Goal: Navigation & Orientation: Find specific page/section

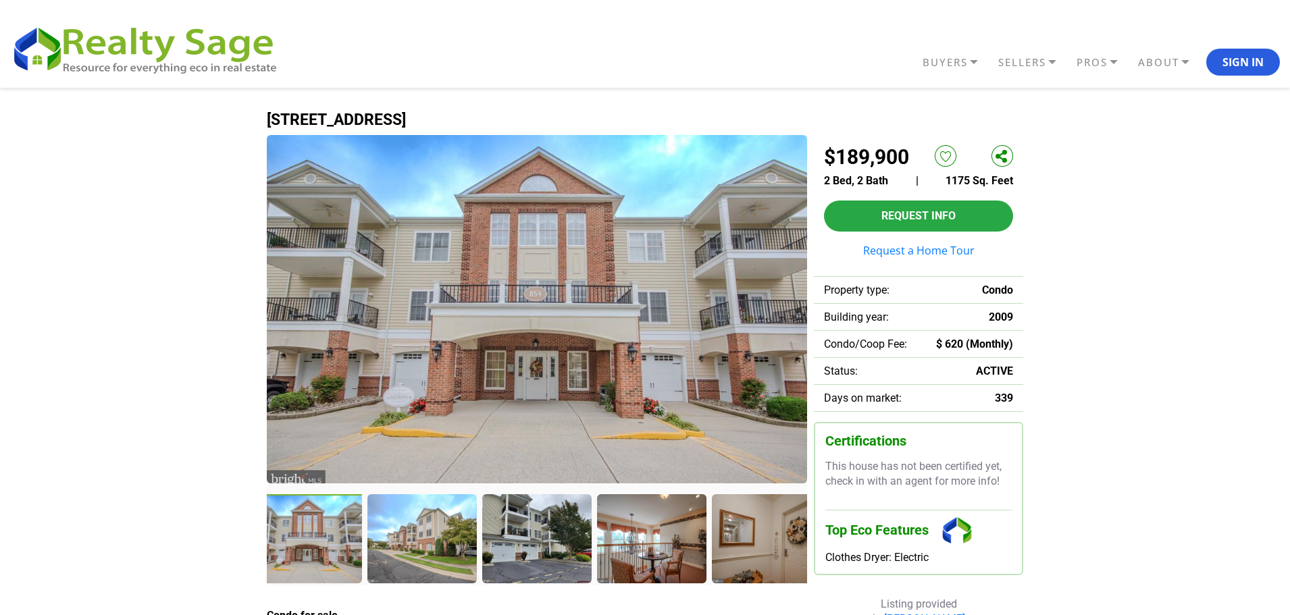
click at [641, 311] on img at bounding box center [537, 309] width 540 height 348
click at [319, 533] on div at bounding box center [309, 540] width 112 height 92
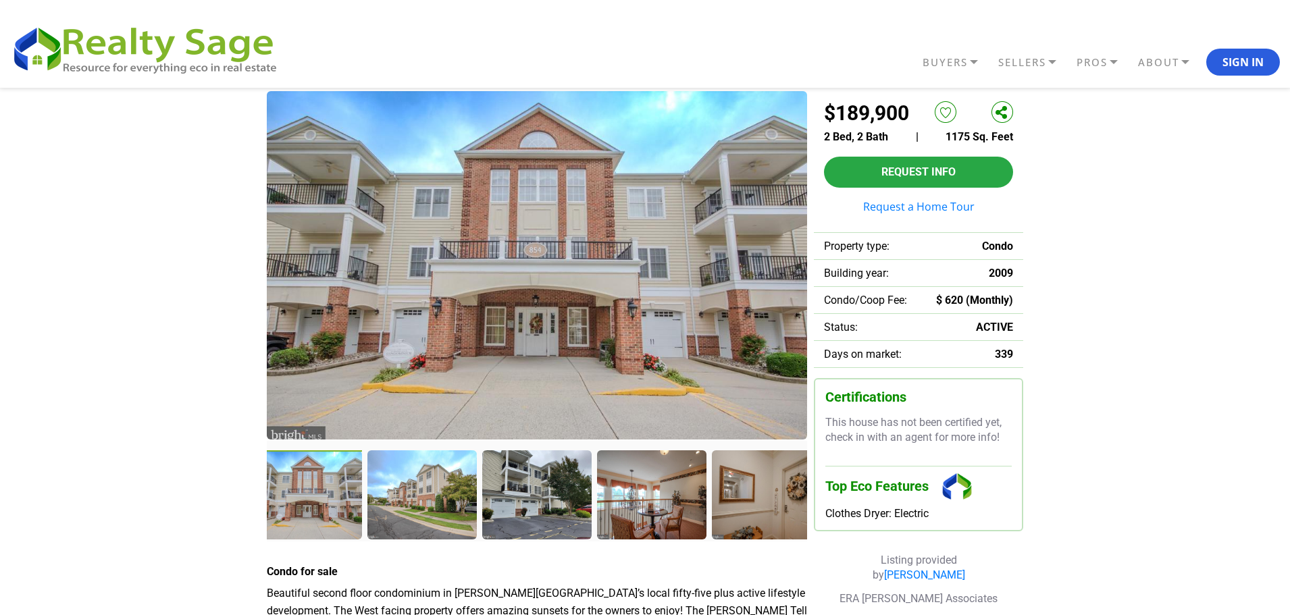
scroll to position [135, 0]
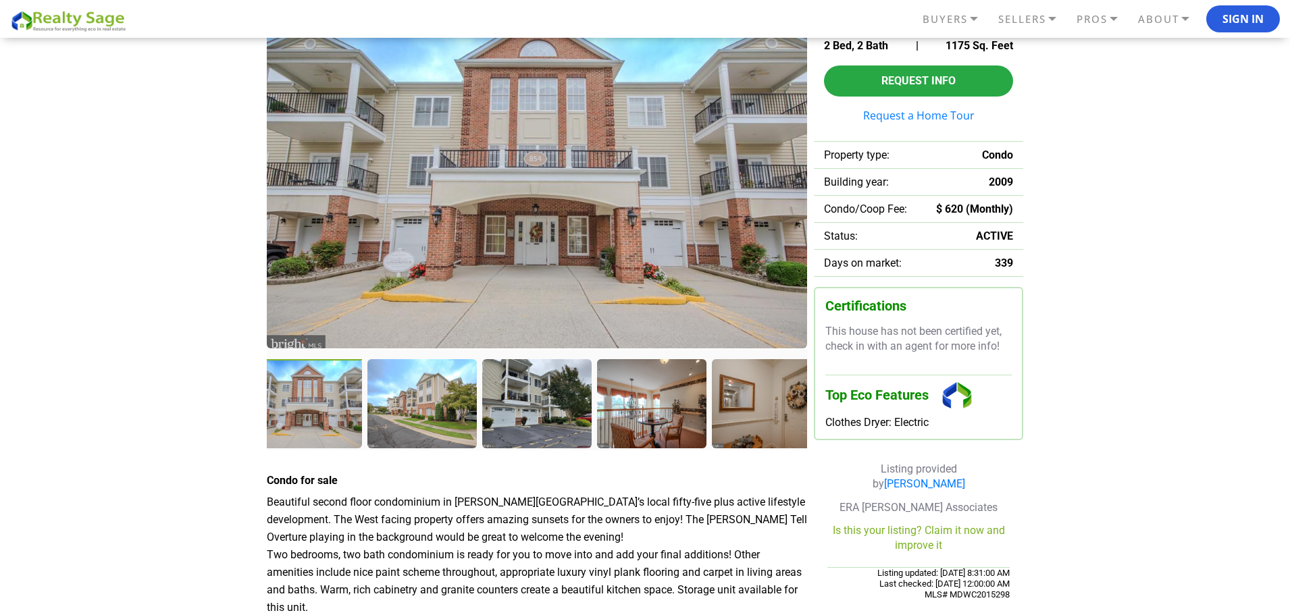
click at [314, 431] on div at bounding box center [309, 405] width 112 height 92
click at [425, 429] on div at bounding box center [423, 405] width 112 height 92
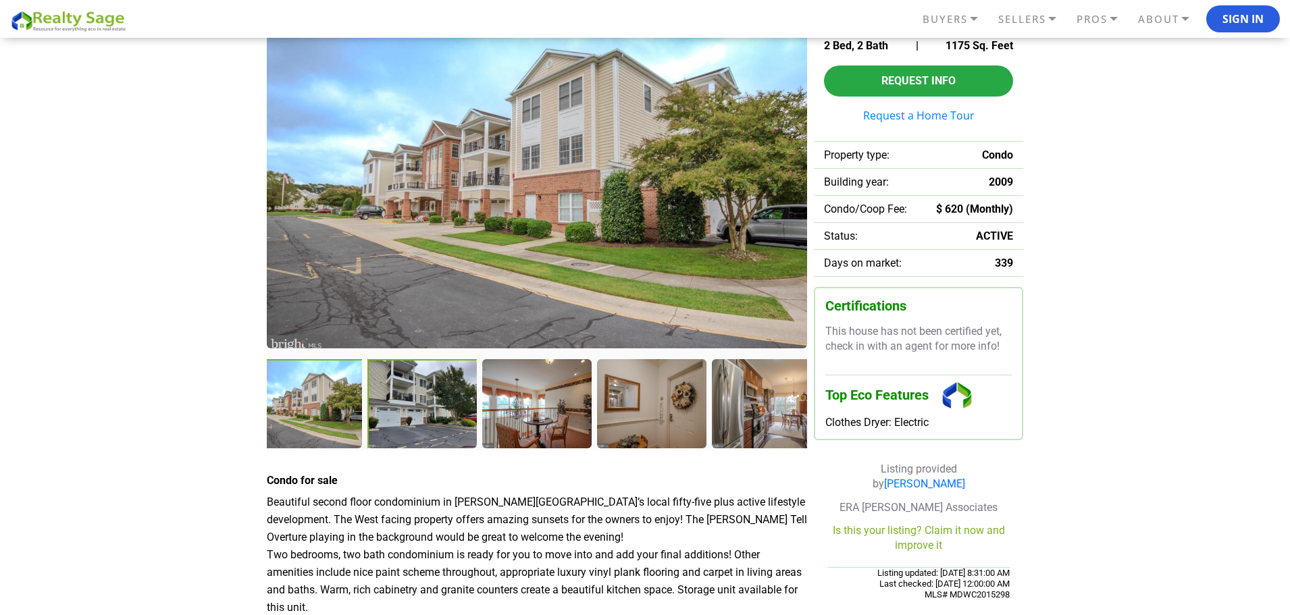
click at [450, 431] on div at bounding box center [423, 405] width 112 height 92
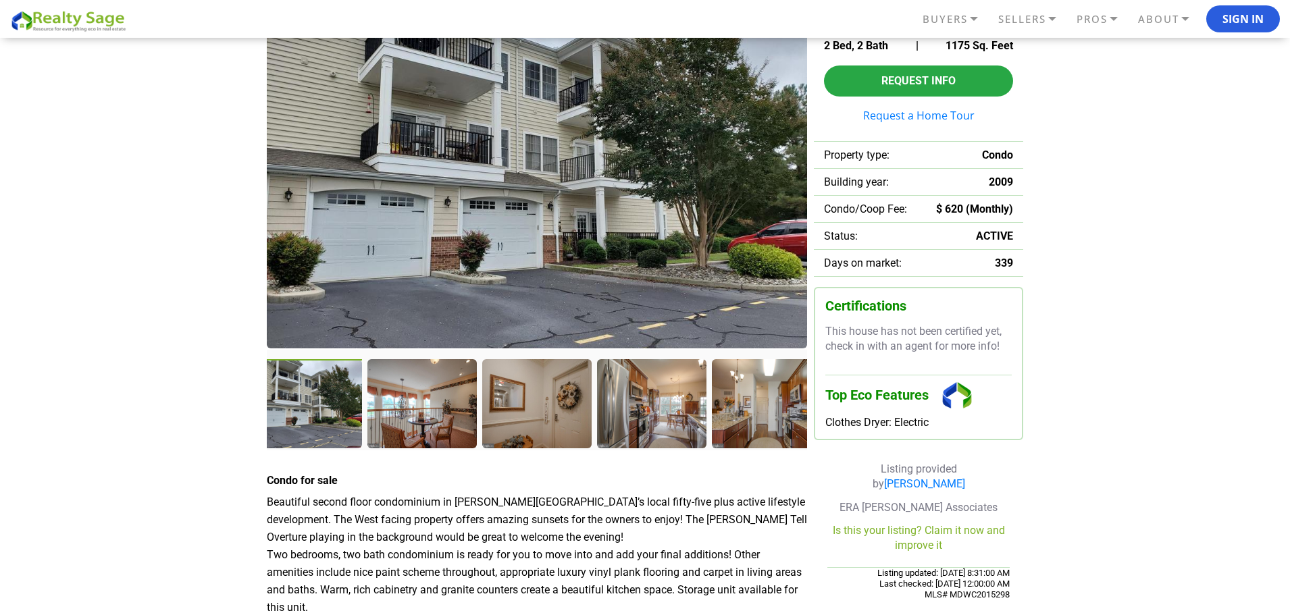
click at [450, 431] on div at bounding box center [421, 403] width 108 height 88
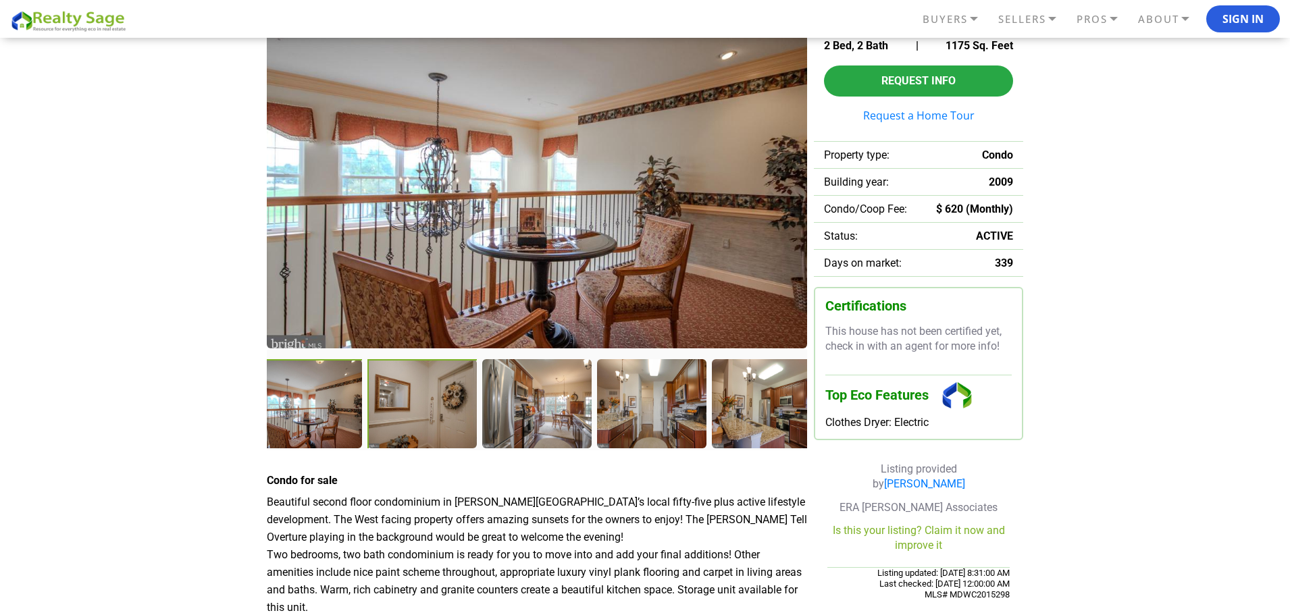
click at [450, 431] on div at bounding box center [422, 404] width 111 height 90
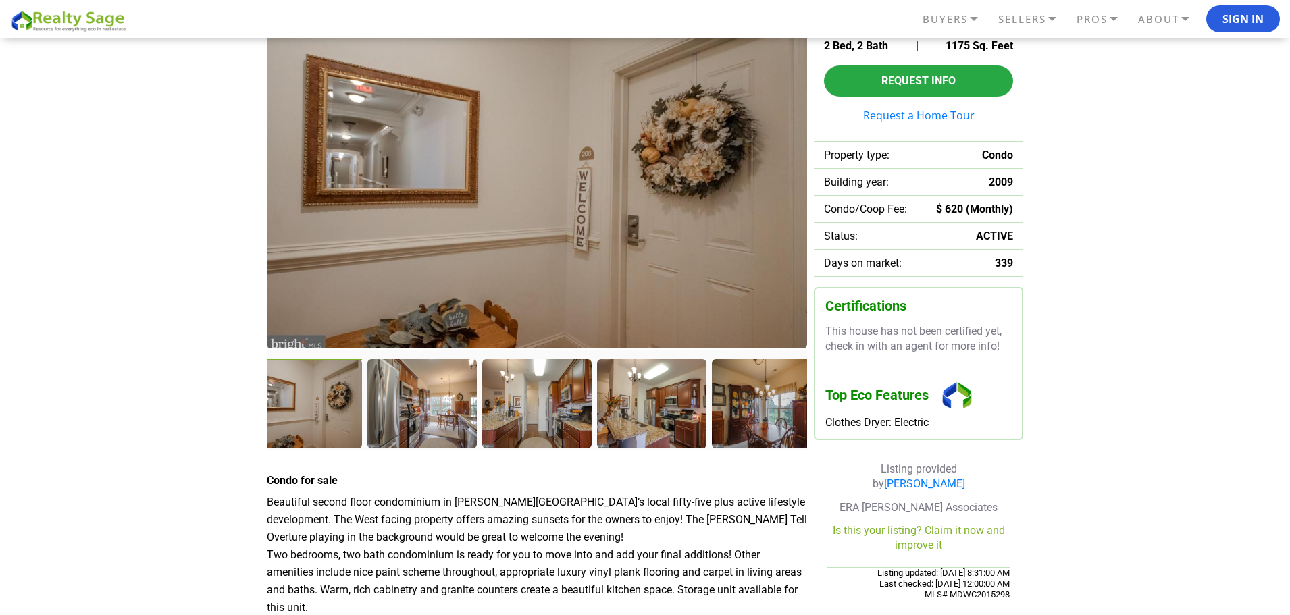
click at [450, 431] on div at bounding box center [421, 403] width 108 height 88
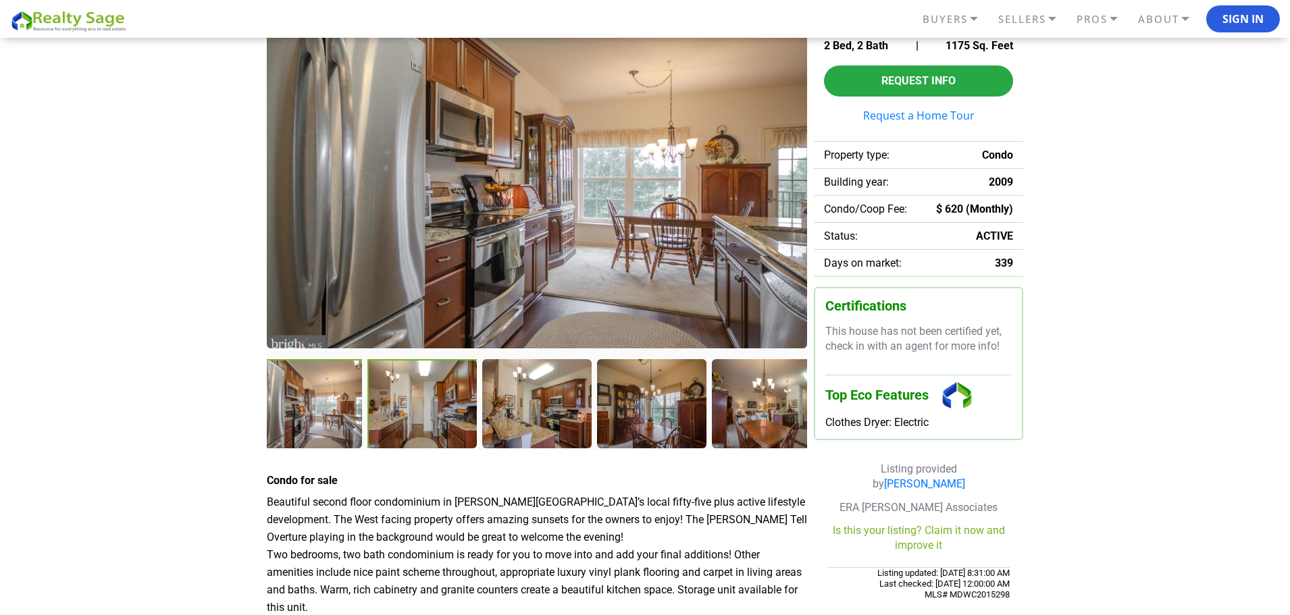
click at [450, 431] on div at bounding box center [422, 404] width 111 height 90
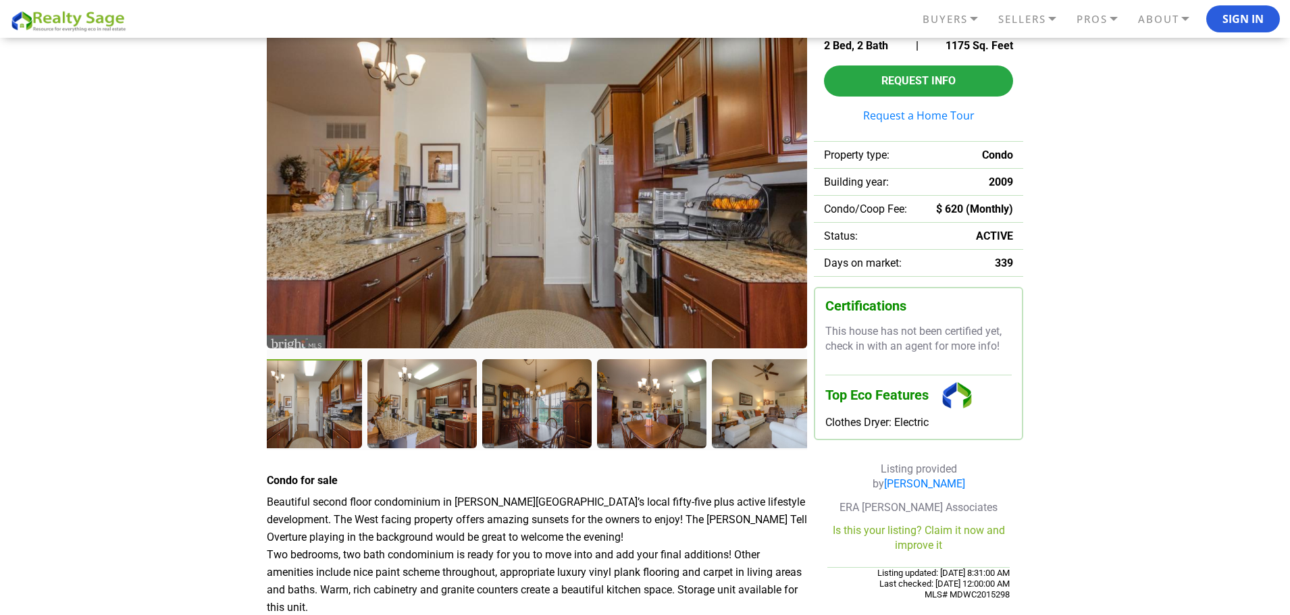
click at [450, 431] on div at bounding box center [421, 403] width 108 height 88
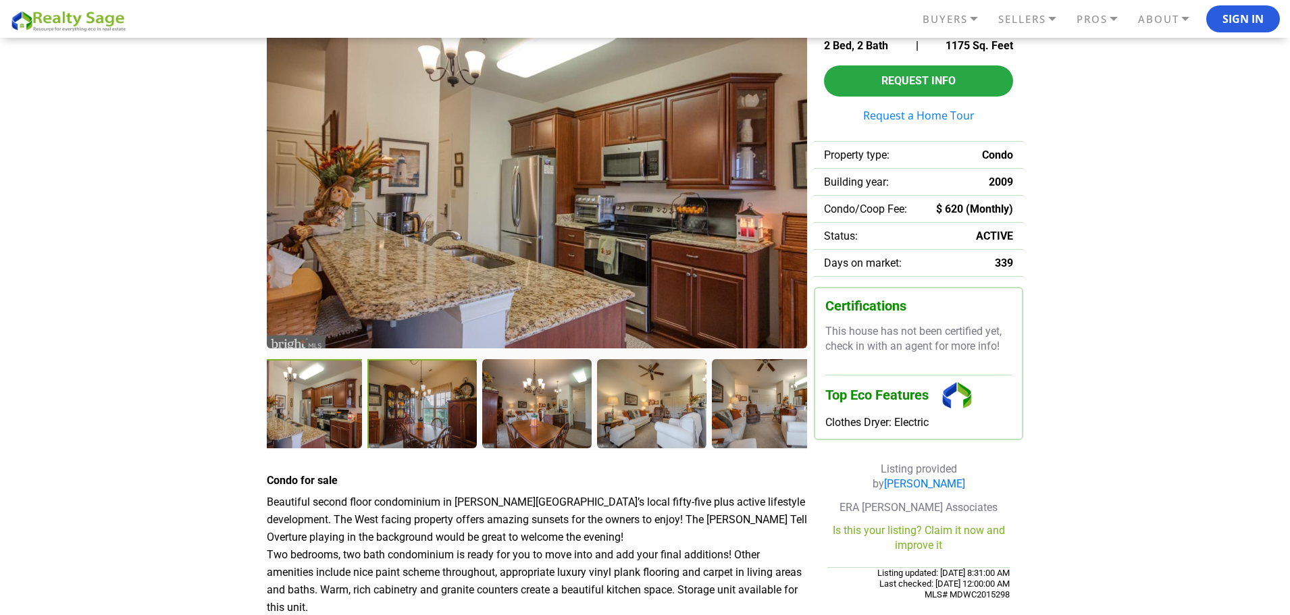
click at [450, 431] on div at bounding box center [422, 404] width 111 height 90
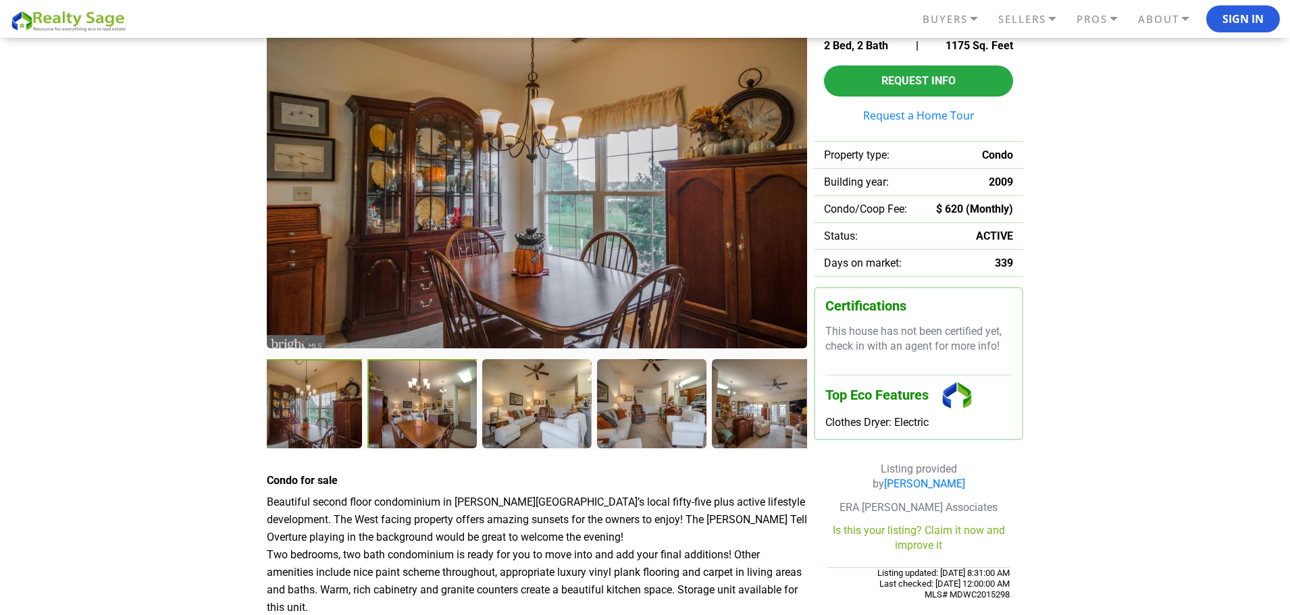
click at [450, 431] on div at bounding box center [422, 404] width 111 height 90
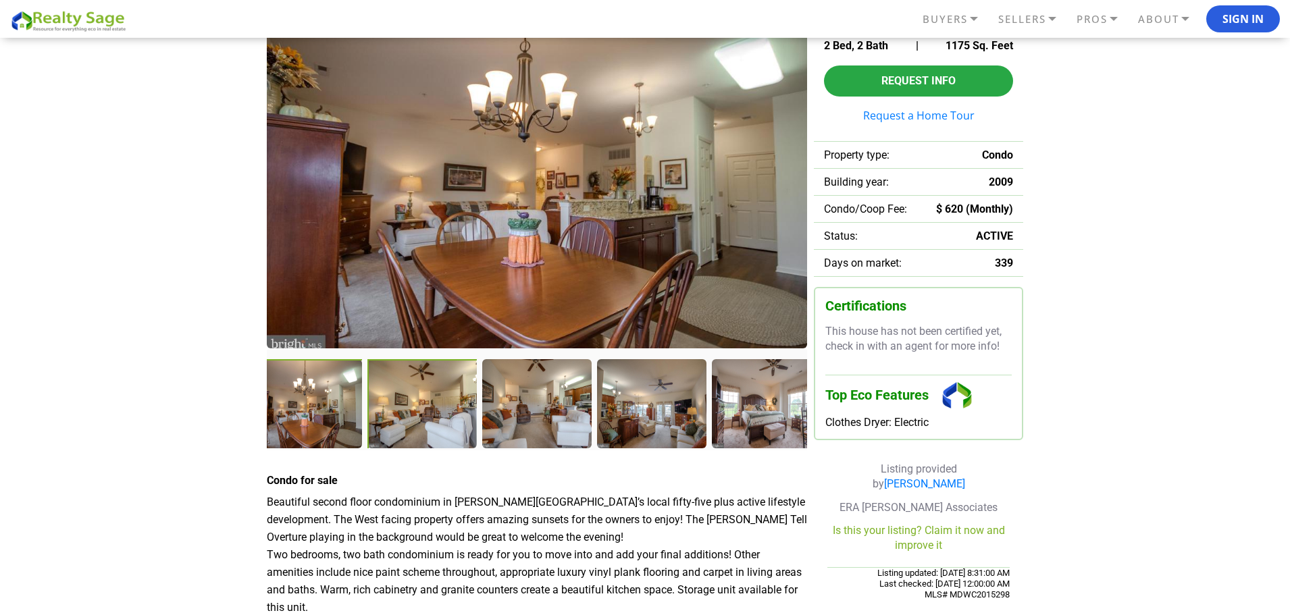
click at [450, 431] on div at bounding box center [422, 404] width 111 height 90
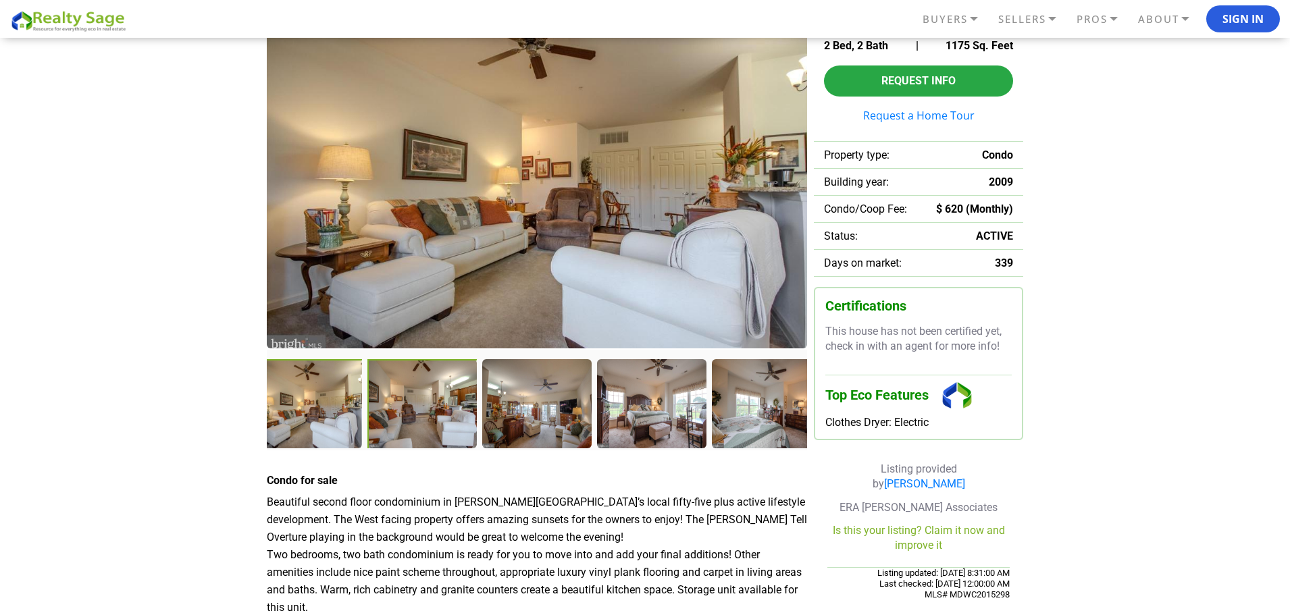
click at [450, 431] on div at bounding box center [422, 404] width 111 height 90
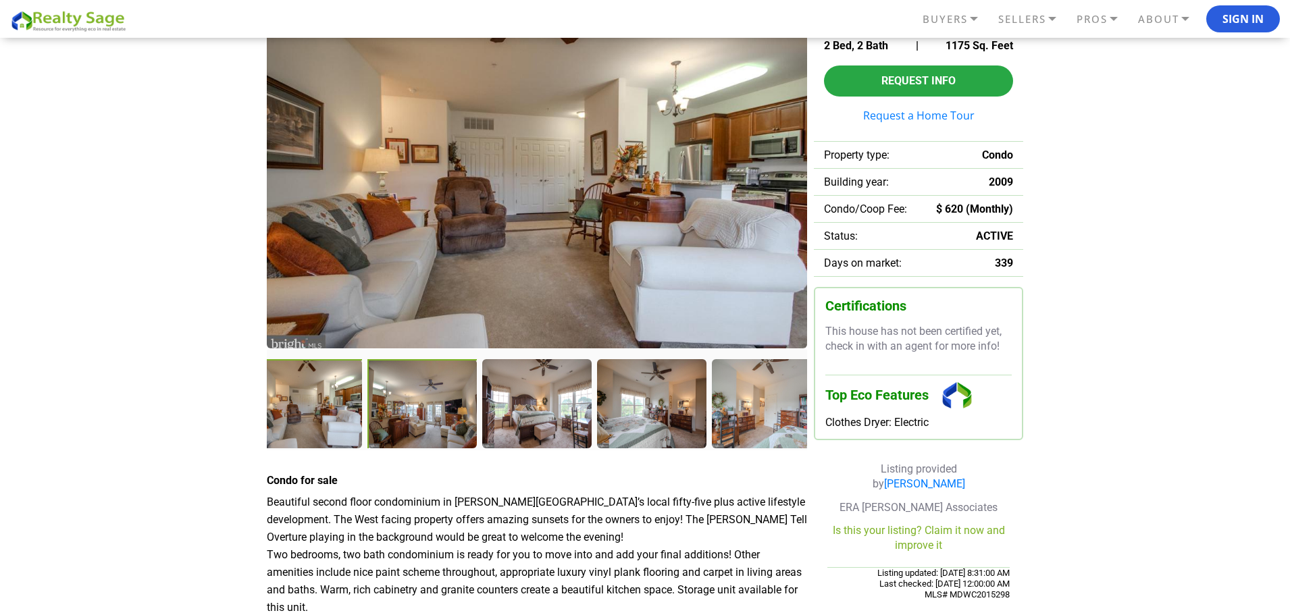
click at [450, 431] on div at bounding box center [422, 404] width 111 height 90
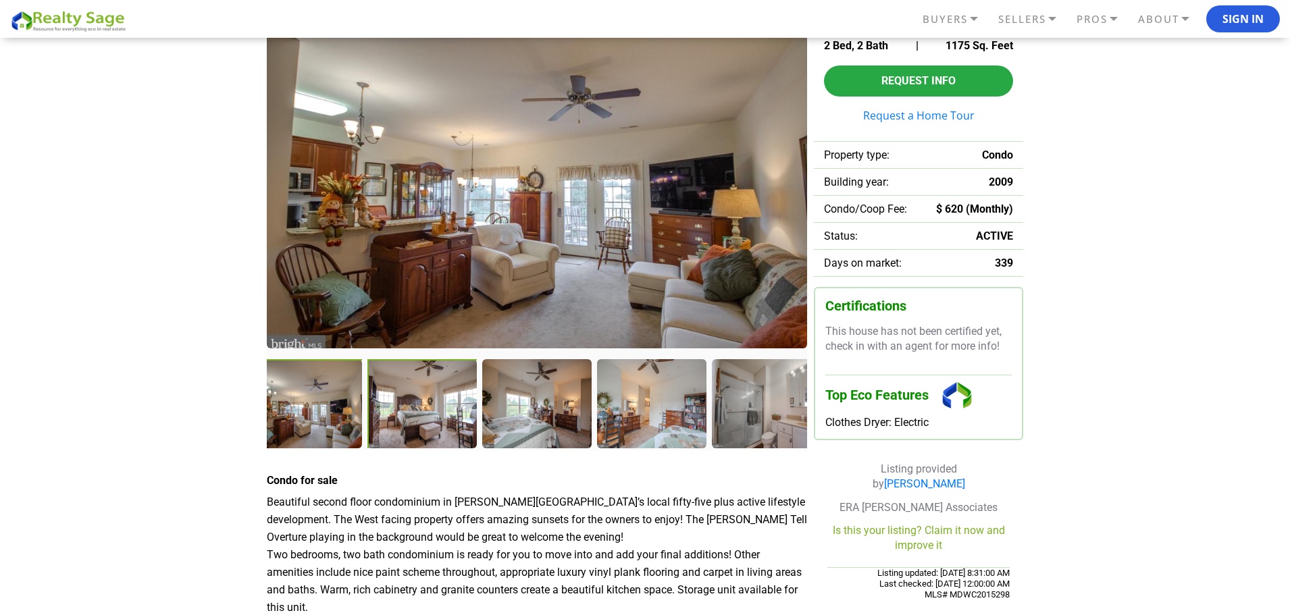
click at [450, 431] on div at bounding box center [422, 404] width 111 height 90
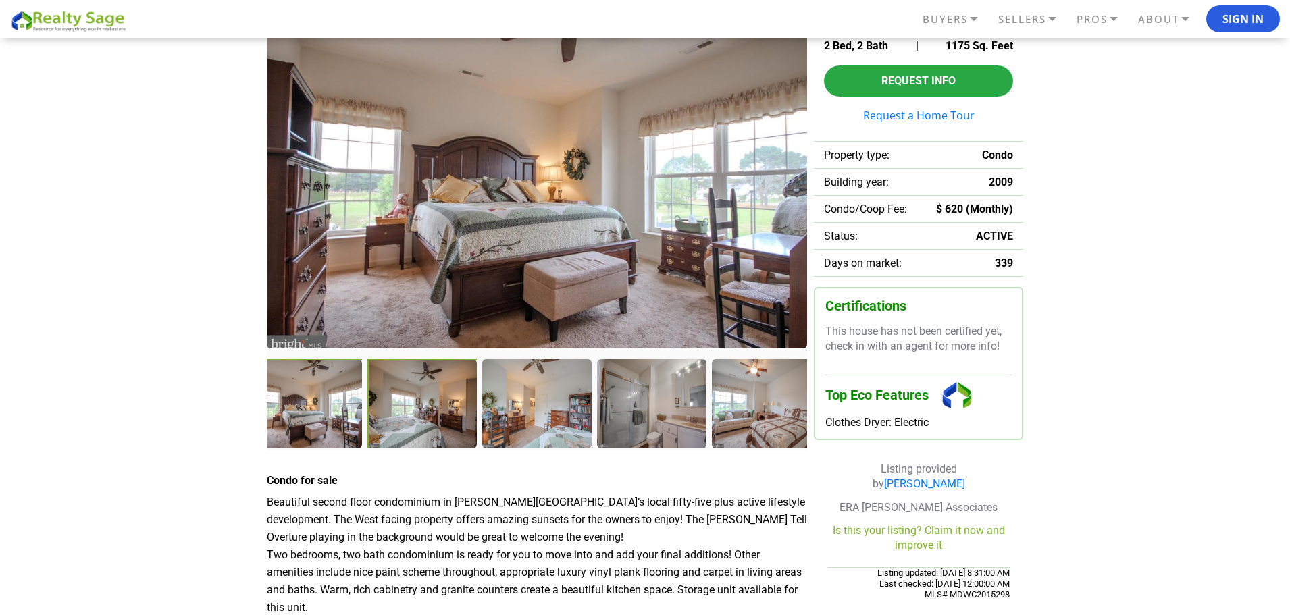
click at [450, 431] on div at bounding box center [422, 404] width 111 height 90
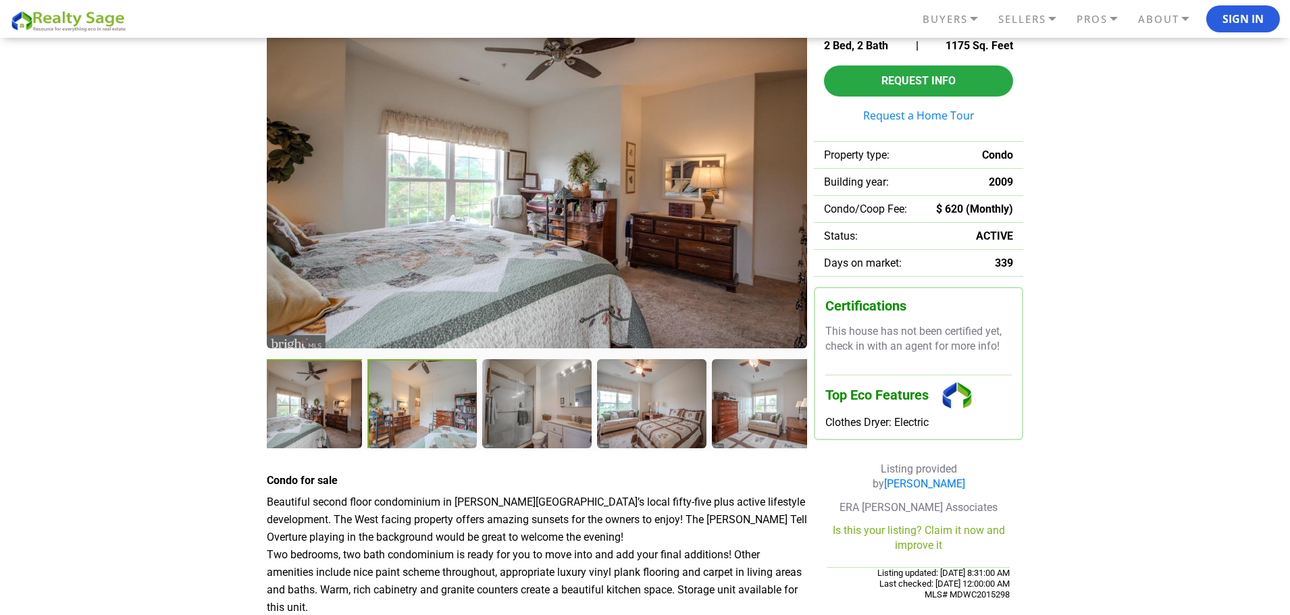
click at [450, 431] on div at bounding box center [422, 404] width 111 height 90
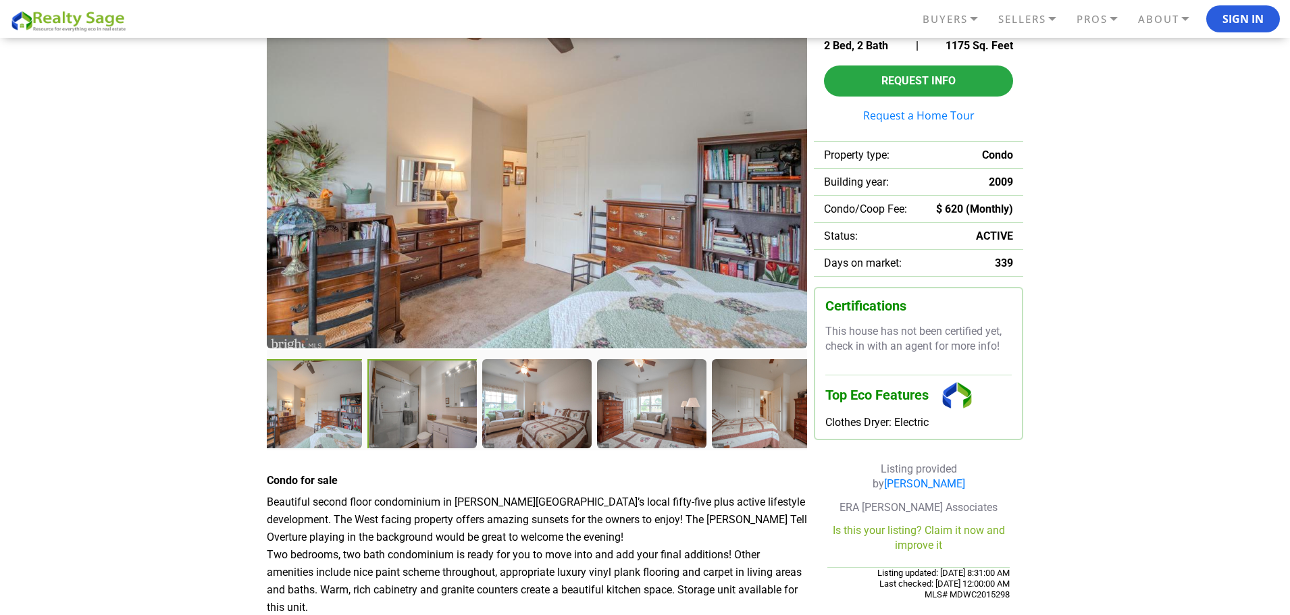
click at [450, 431] on div at bounding box center [422, 404] width 111 height 90
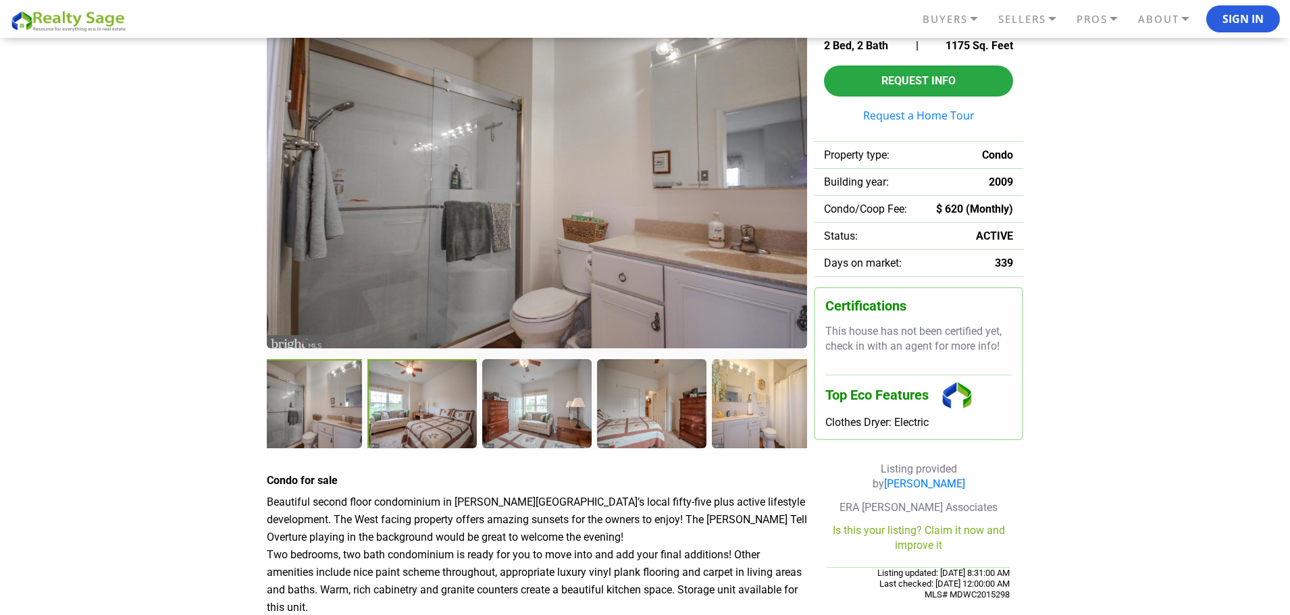
click at [450, 431] on div at bounding box center [422, 404] width 111 height 90
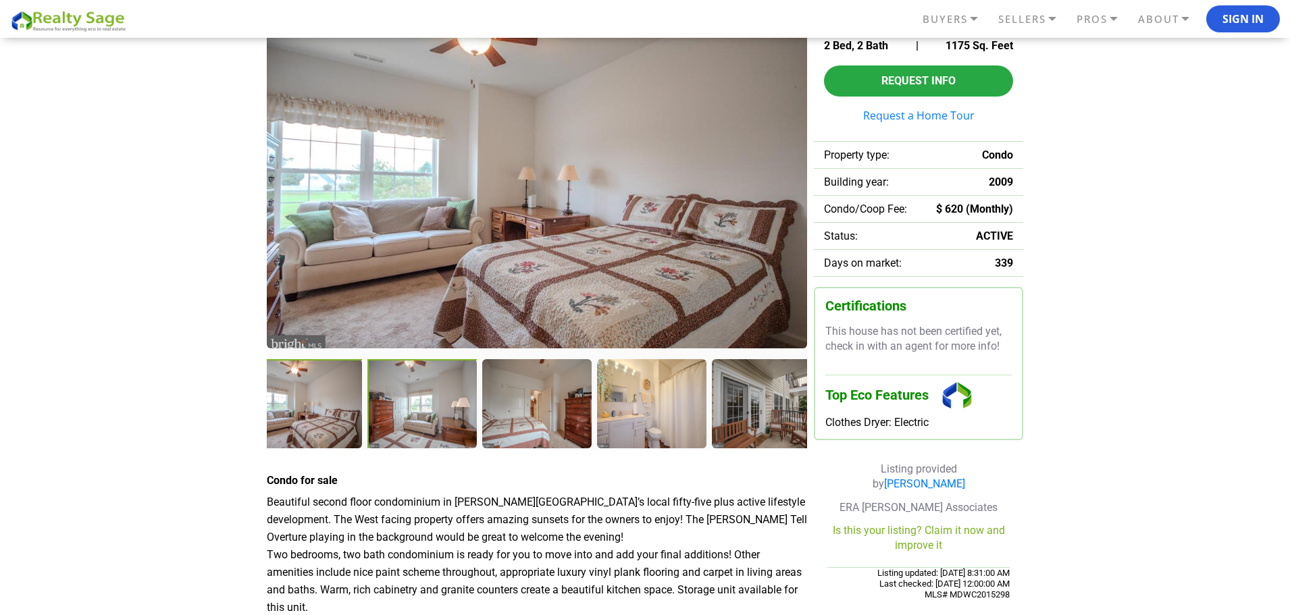
click at [450, 431] on div at bounding box center [422, 404] width 111 height 90
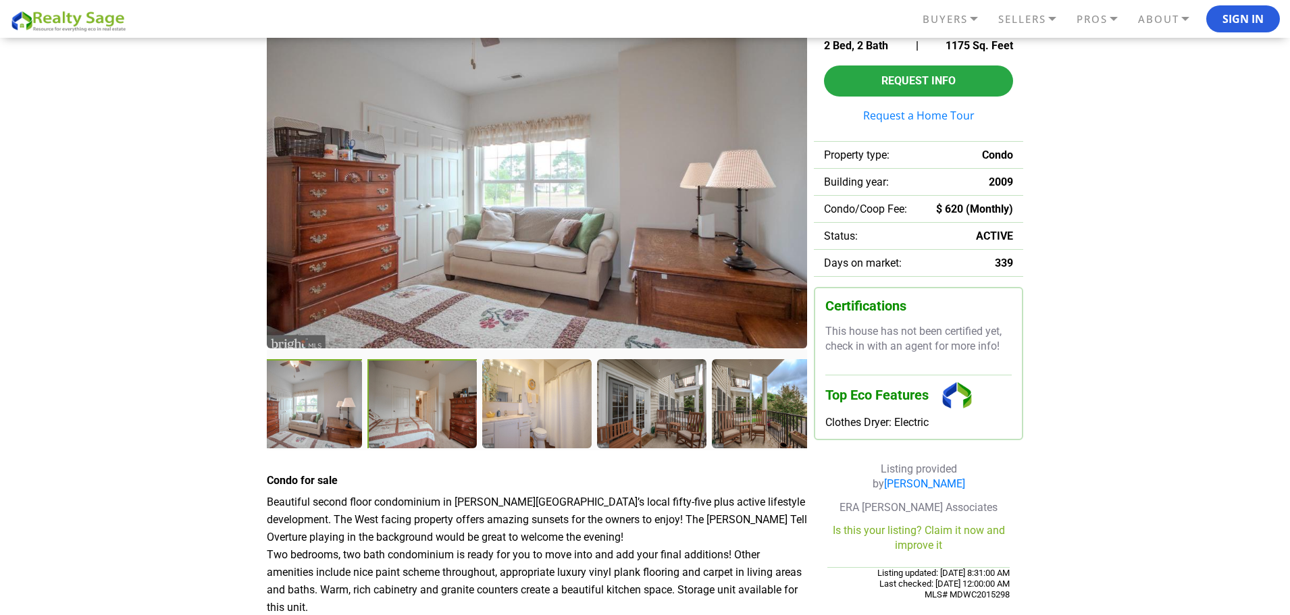
click at [450, 431] on div at bounding box center [422, 404] width 111 height 90
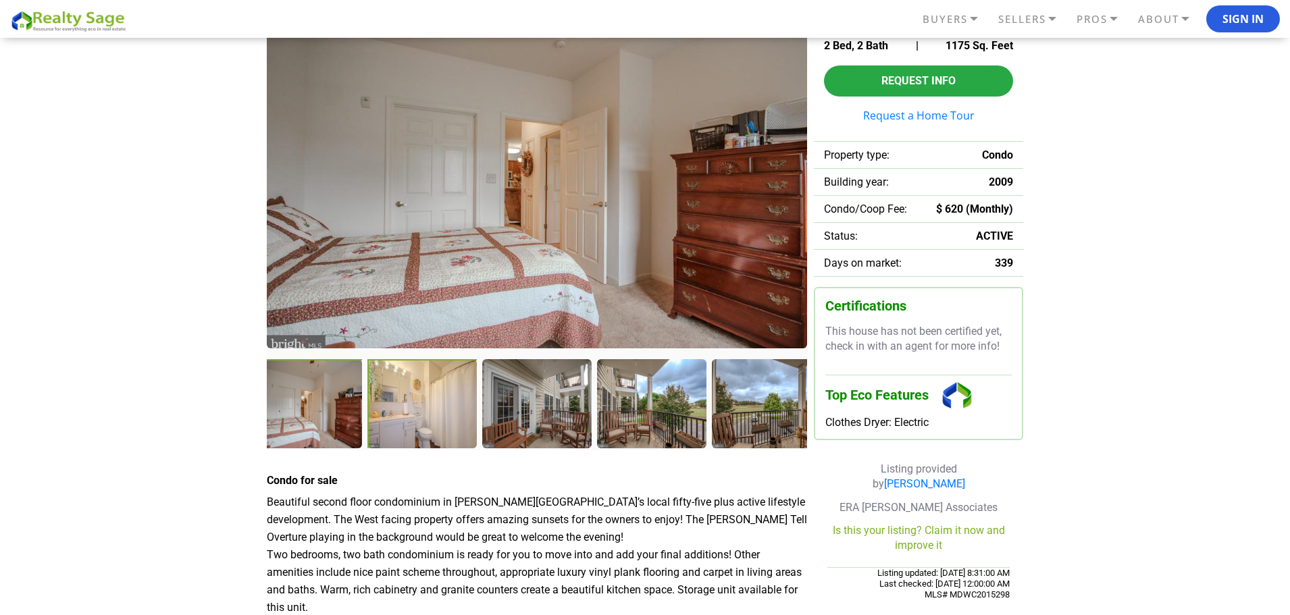
click at [450, 431] on div at bounding box center [422, 404] width 111 height 90
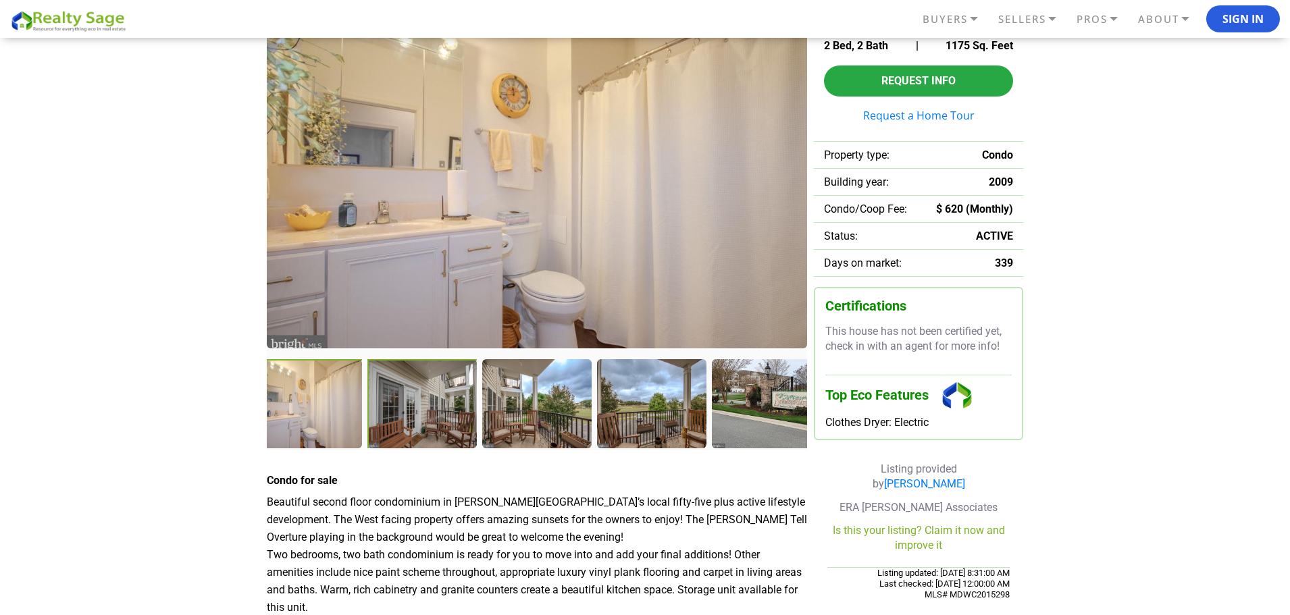
click at [450, 431] on div at bounding box center [422, 404] width 111 height 90
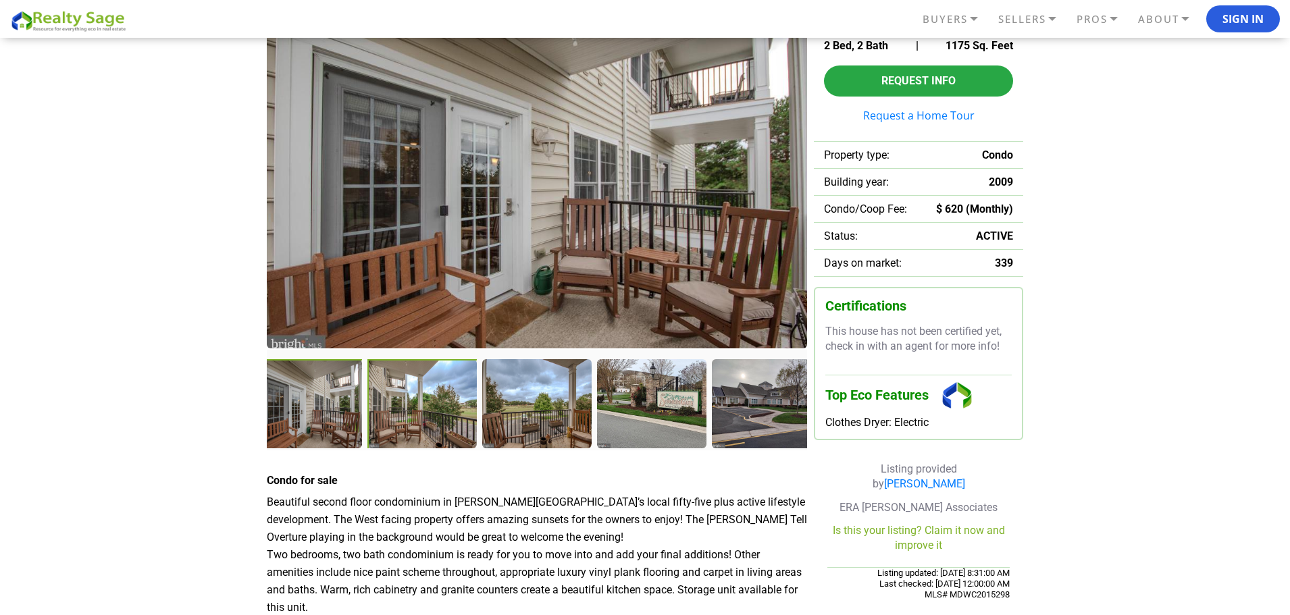
click at [450, 431] on div at bounding box center [422, 404] width 111 height 90
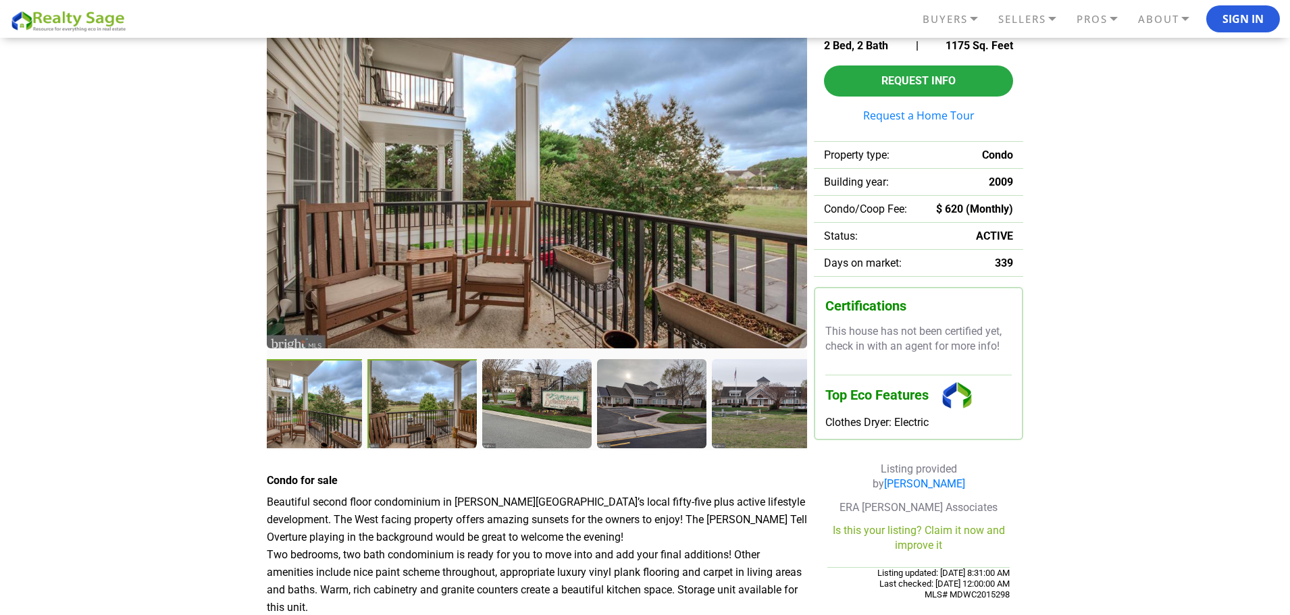
click at [450, 431] on div at bounding box center [422, 404] width 111 height 90
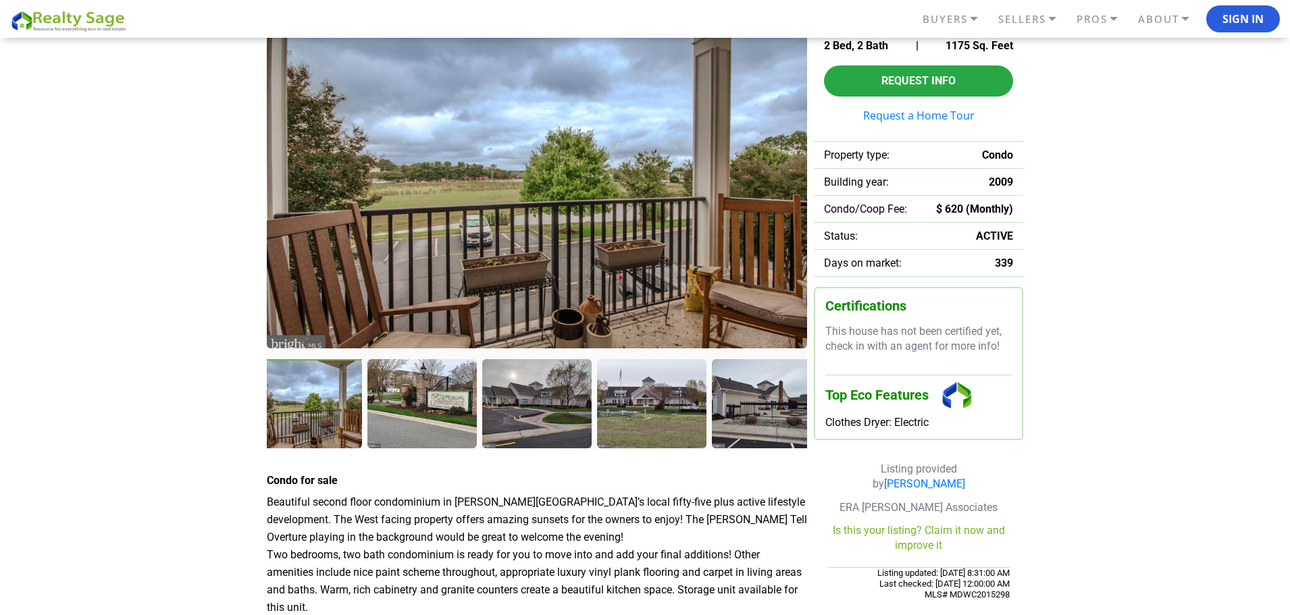
click at [450, 431] on div at bounding box center [421, 403] width 108 height 88
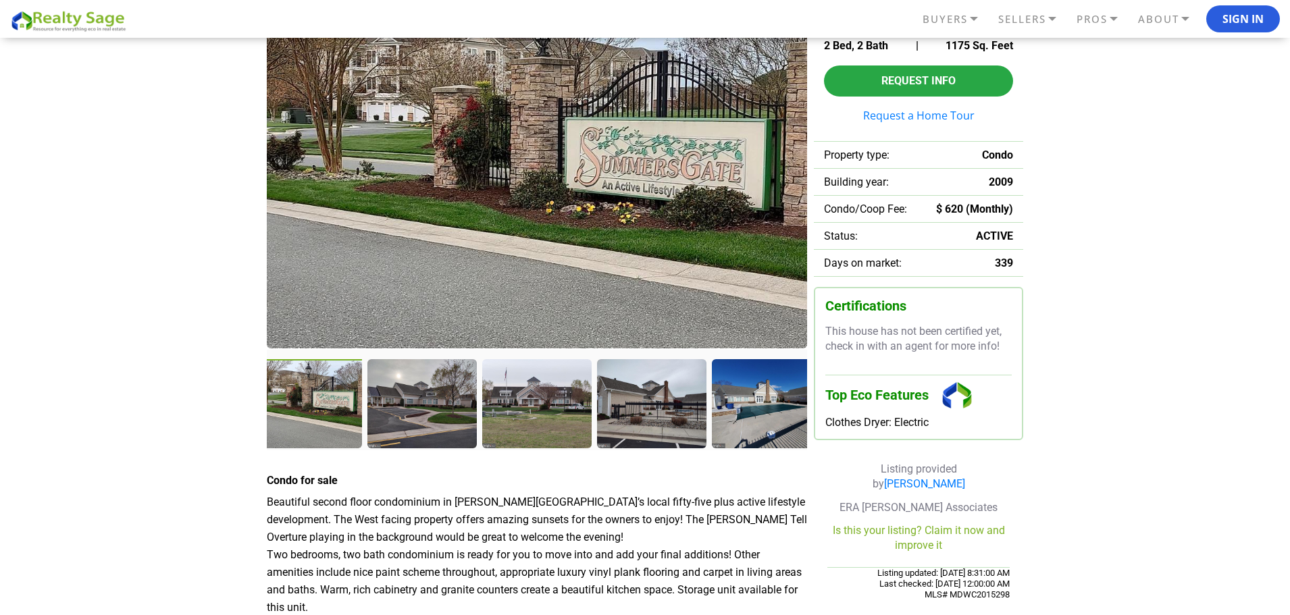
click at [450, 431] on div at bounding box center [421, 403] width 108 height 88
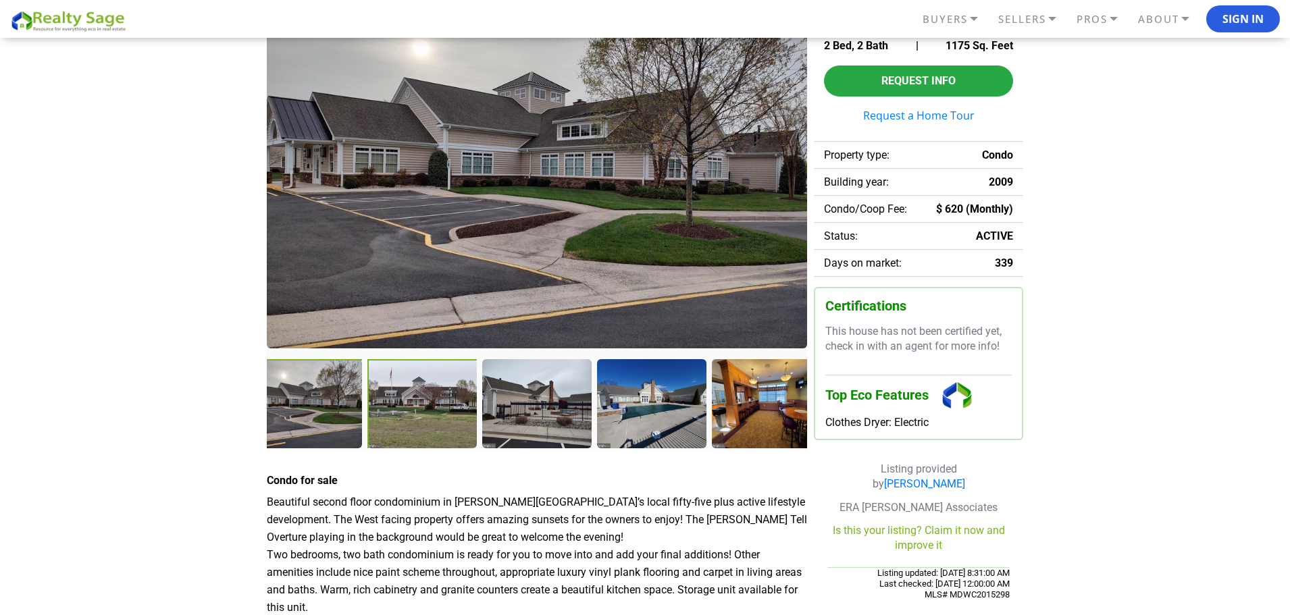
click at [450, 431] on div at bounding box center [422, 404] width 111 height 90
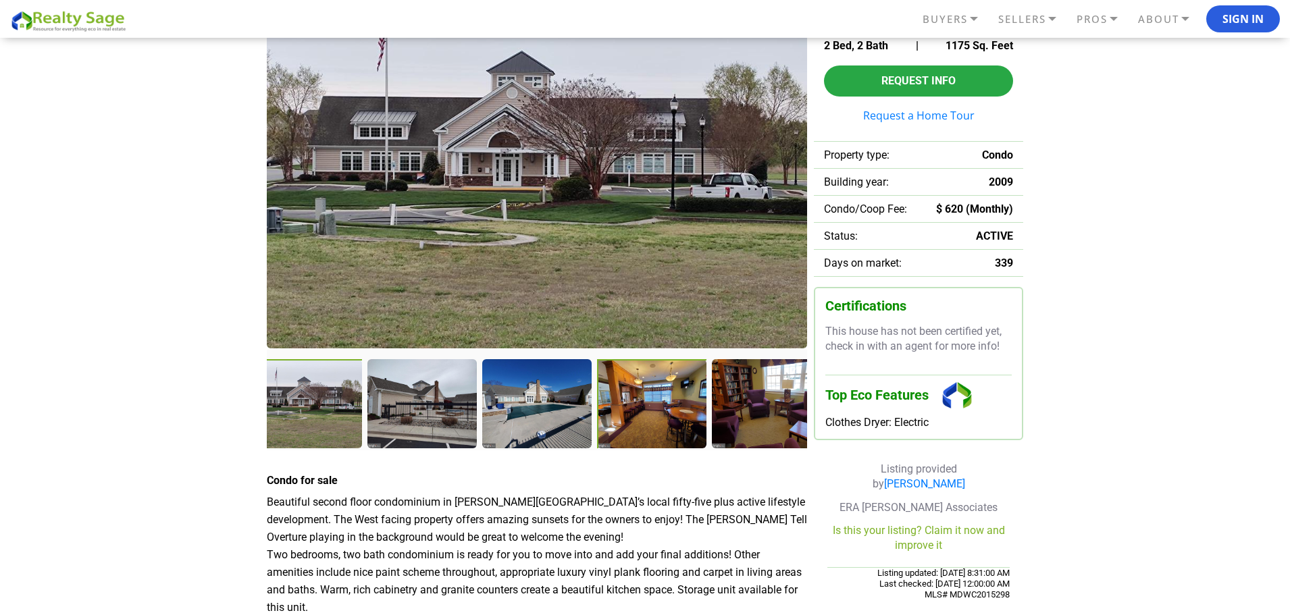
click at [666, 421] on div at bounding box center [653, 405] width 112 height 92
